Goal: Task Accomplishment & Management: Manage account settings

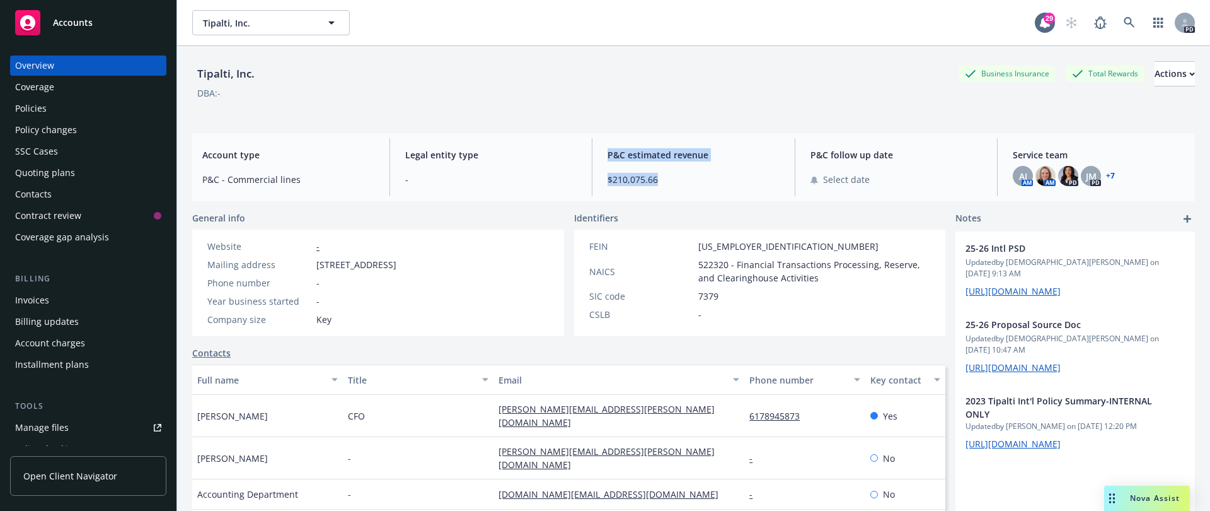
click at [1050, 183] on div "AJ AM AM PD JM PD + 7" at bounding box center [1099, 176] width 172 height 20
click at [1081, 173] on div "JM" at bounding box center [1091, 176] width 20 height 20
click at [1110, 178] on div "AJ AM AM PD JM PD + 7" at bounding box center [1099, 176] width 172 height 20
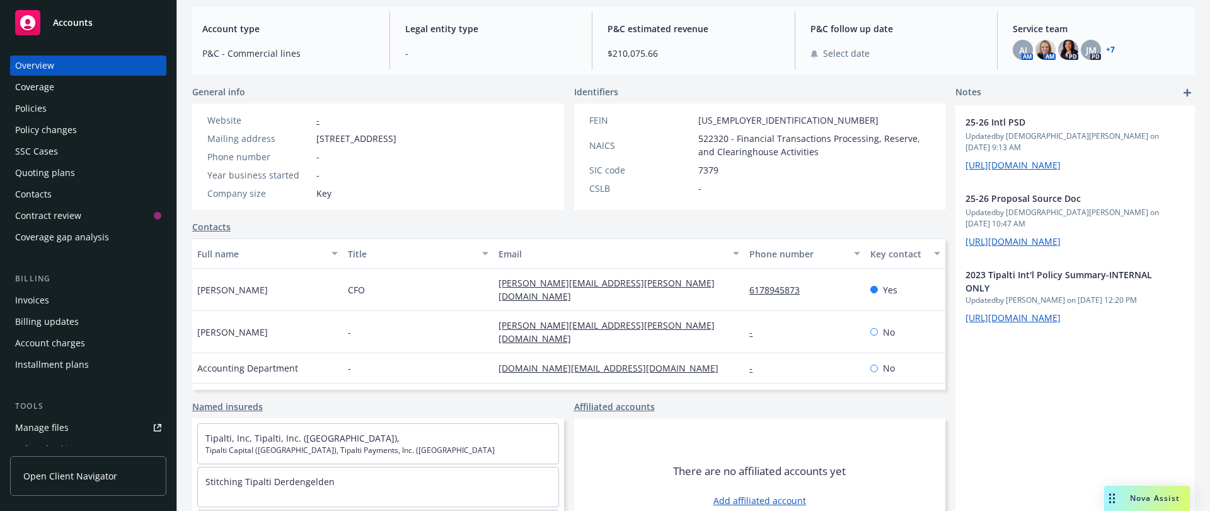
scroll to position [91, 0]
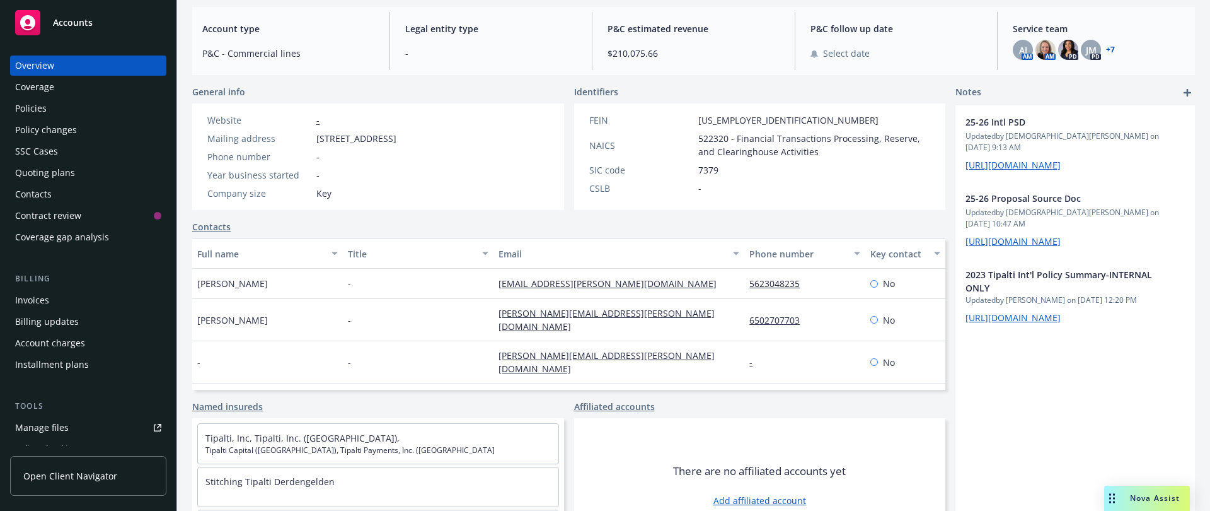
click at [1106, 49] on link "+ 7" at bounding box center [1110, 50] width 9 height 8
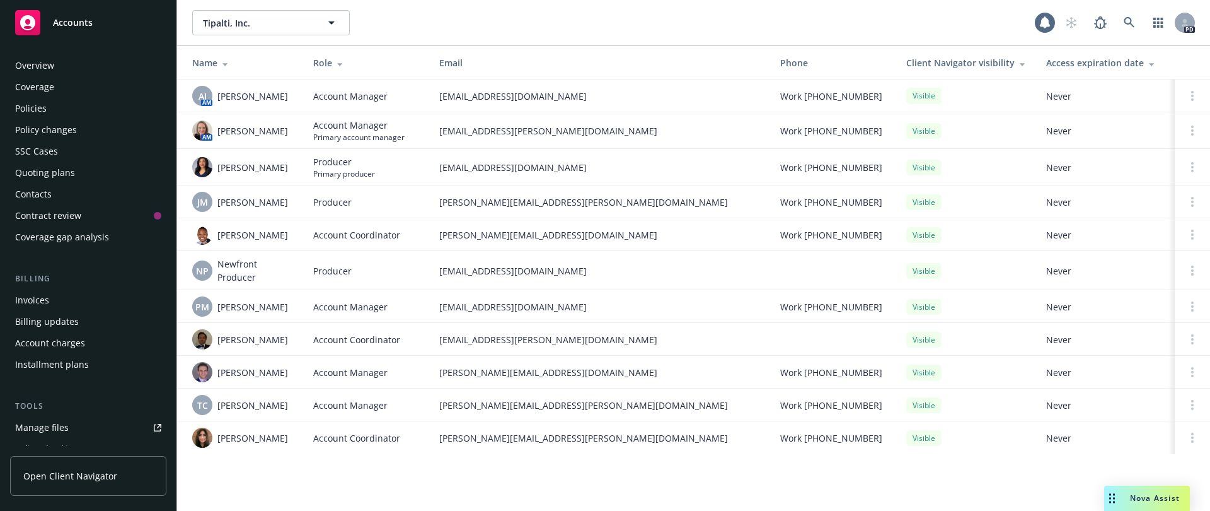
scroll to position [311, 0]
